Goal: Information Seeking & Learning: Learn about a topic

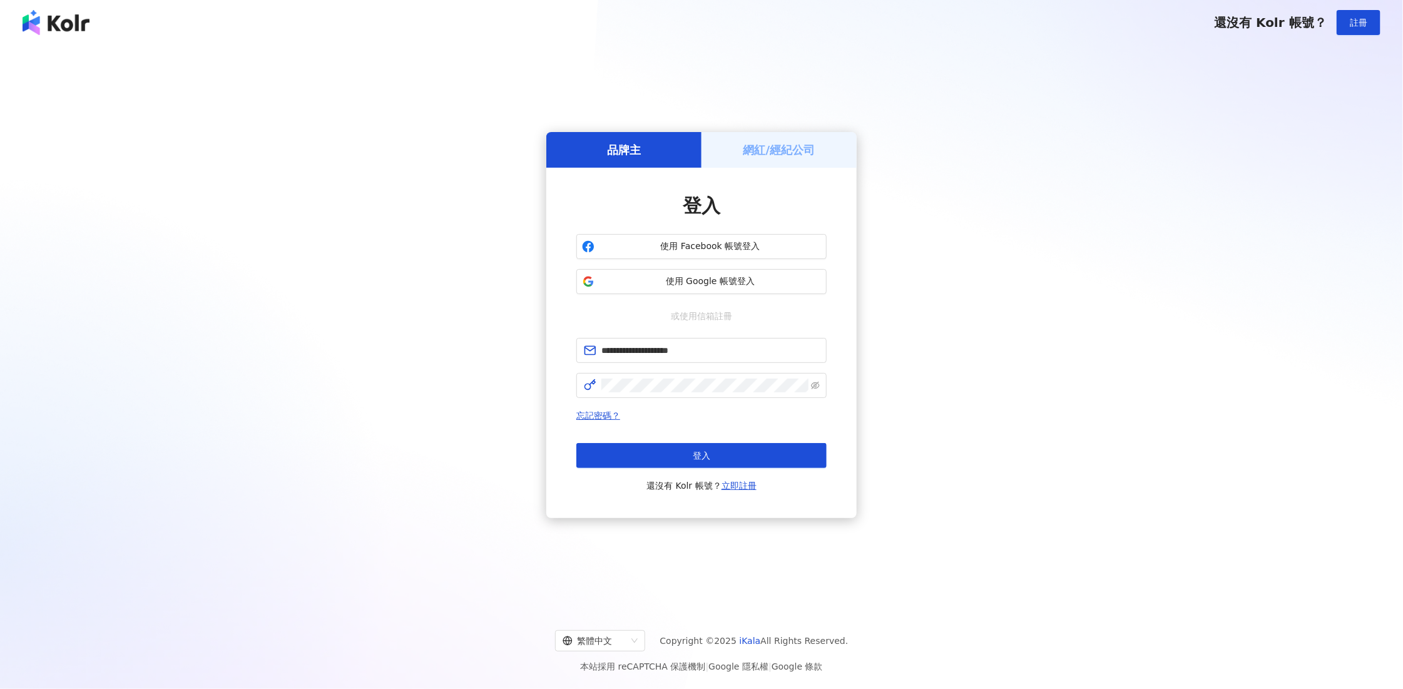
click at [649, 273] on button "使用 Google 帳號登入" at bounding box center [701, 281] width 250 height 25
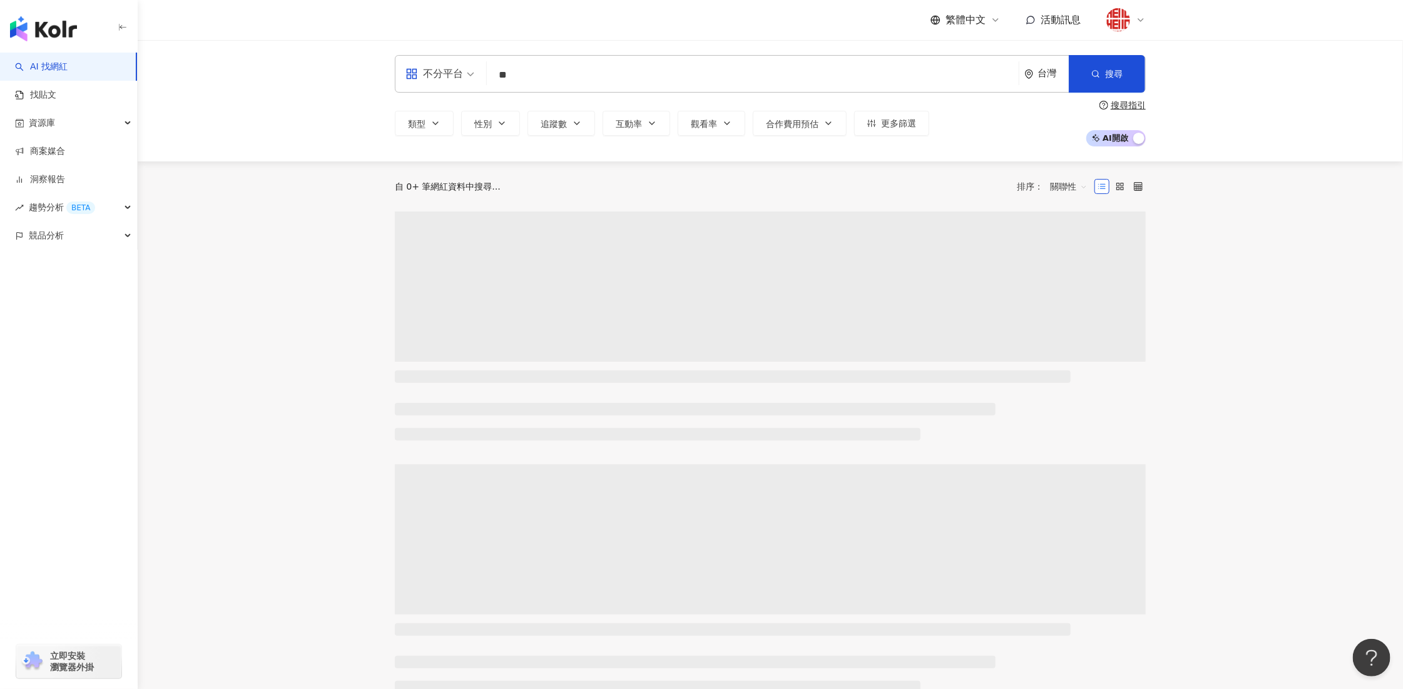
type input "*"
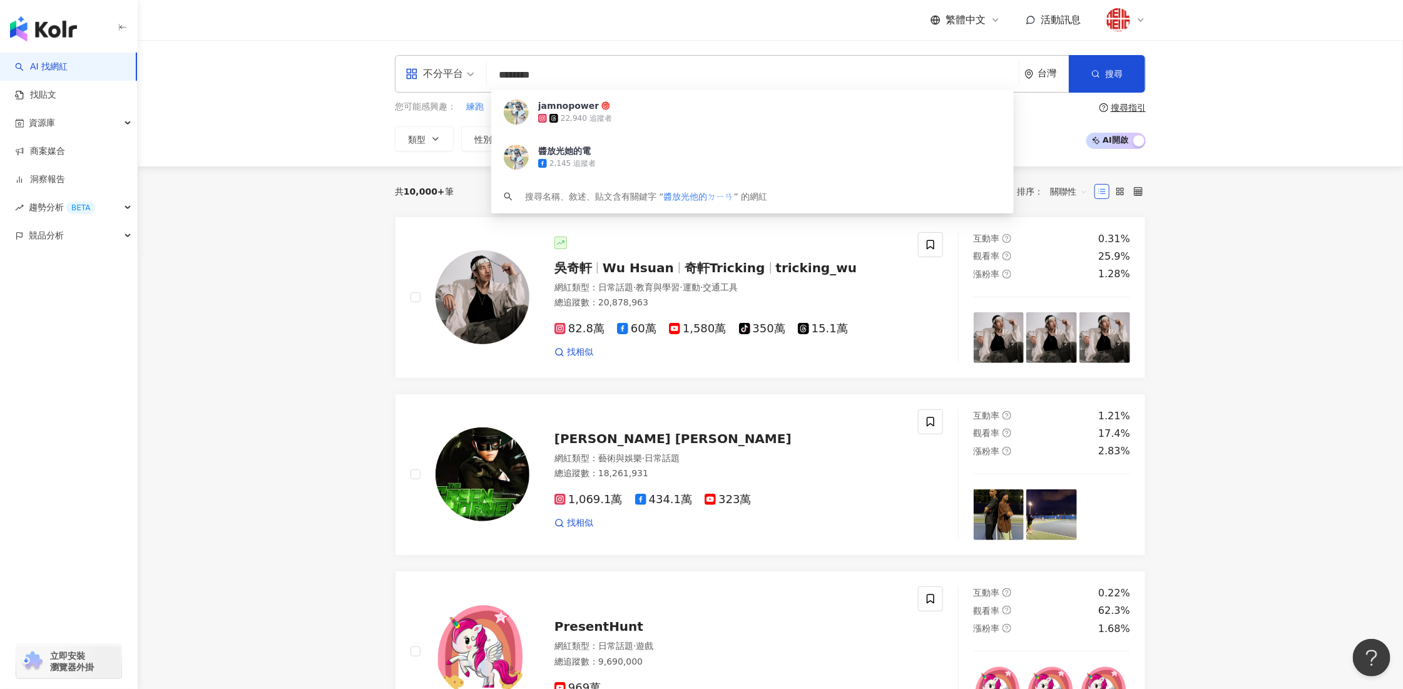
type input "******"
click at [564, 119] on div "22,940 追蹤者" at bounding box center [586, 118] width 51 height 11
